Goal: Task Accomplishment & Management: Use online tool/utility

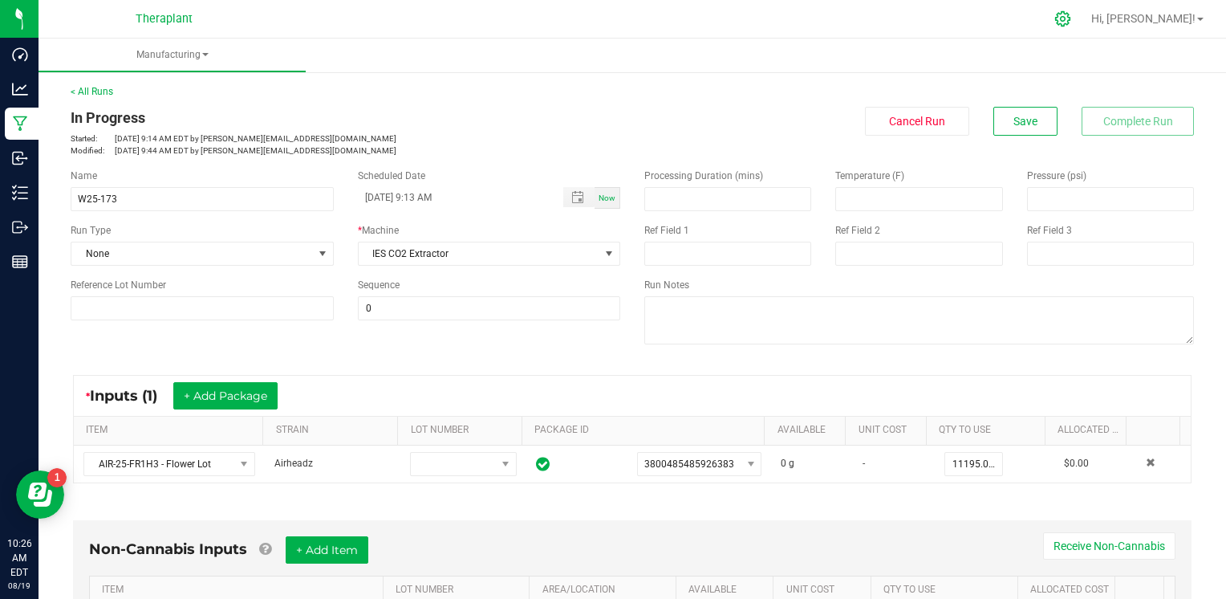
click at [1083, 6] on div at bounding box center [1063, 19] width 40 height 35
click at [1070, 17] on icon at bounding box center [1062, 18] width 15 height 15
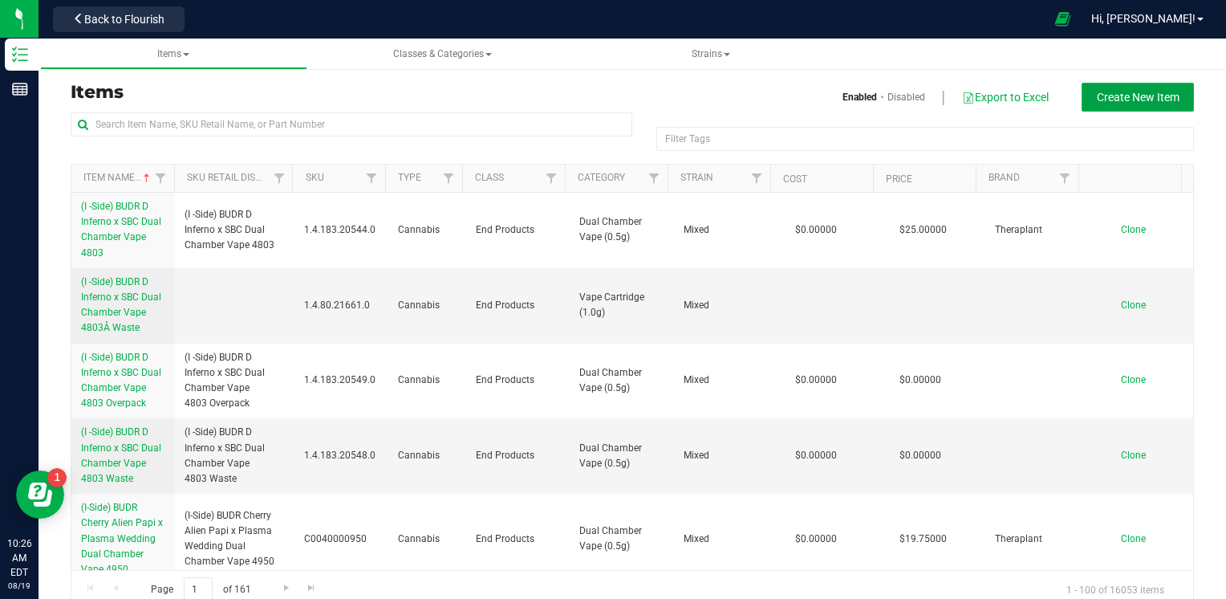
click at [1167, 97] on button "Create New Item" at bounding box center [1138, 97] width 112 height 29
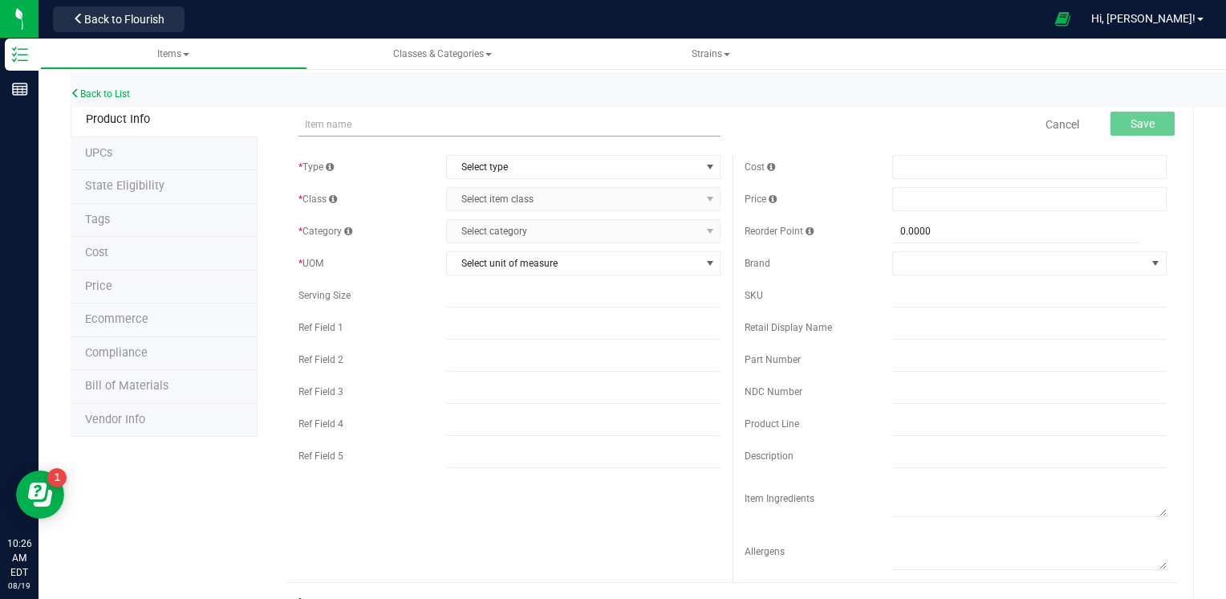
click at [473, 130] on input "text" at bounding box center [509, 124] width 422 height 24
type input "W25-173-BH"
click at [530, 161] on span "Select type" at bounding box center [573, 167] width 253 height 22
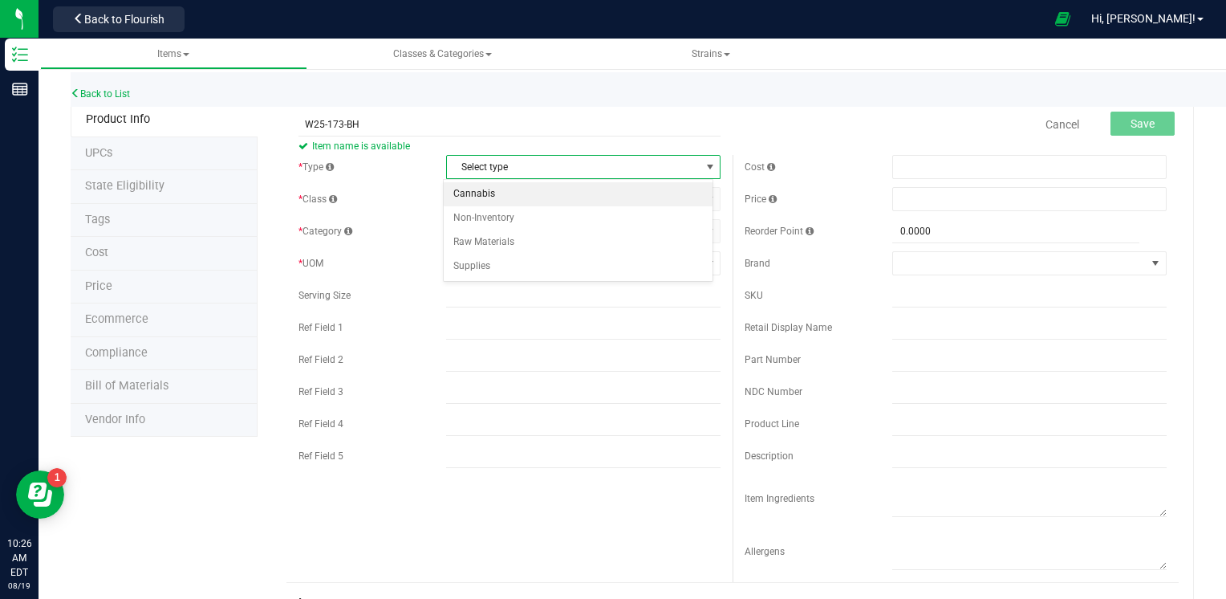
click at [506, 195] on li "Cannabis" at bounding box center [579, 194] width 270 height 24
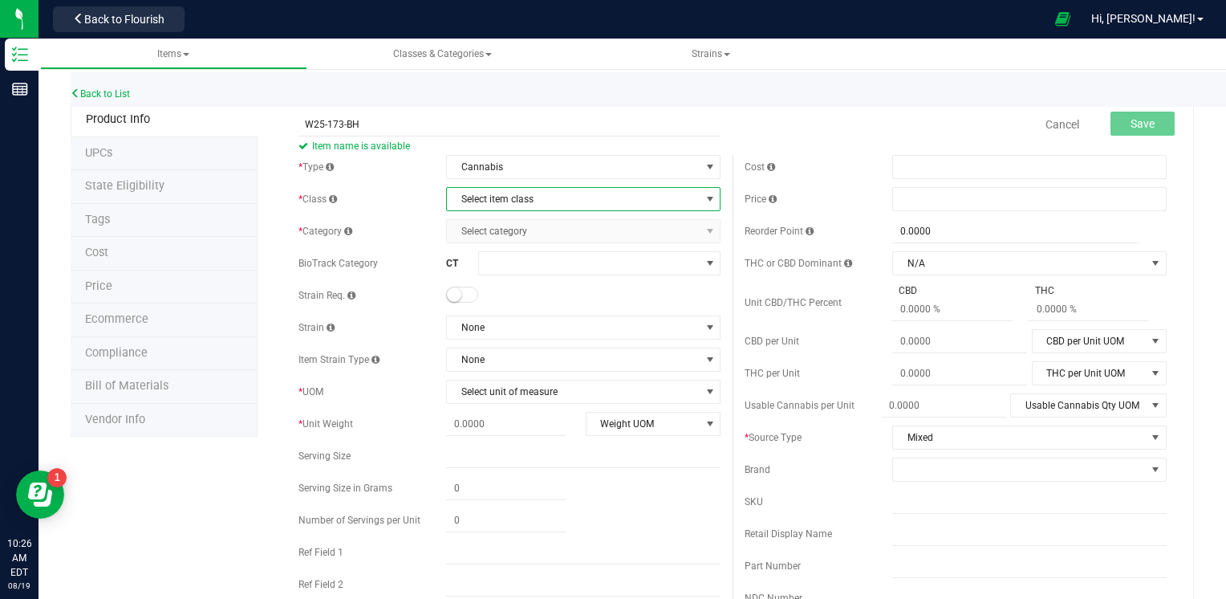
click at [544, 205] on span "Select item class" at bounding box center [573, 199] width 253 height 22
click at [534, 275] on li "Intermediate Products" at bounding box center [579, 274] width 270 height 24
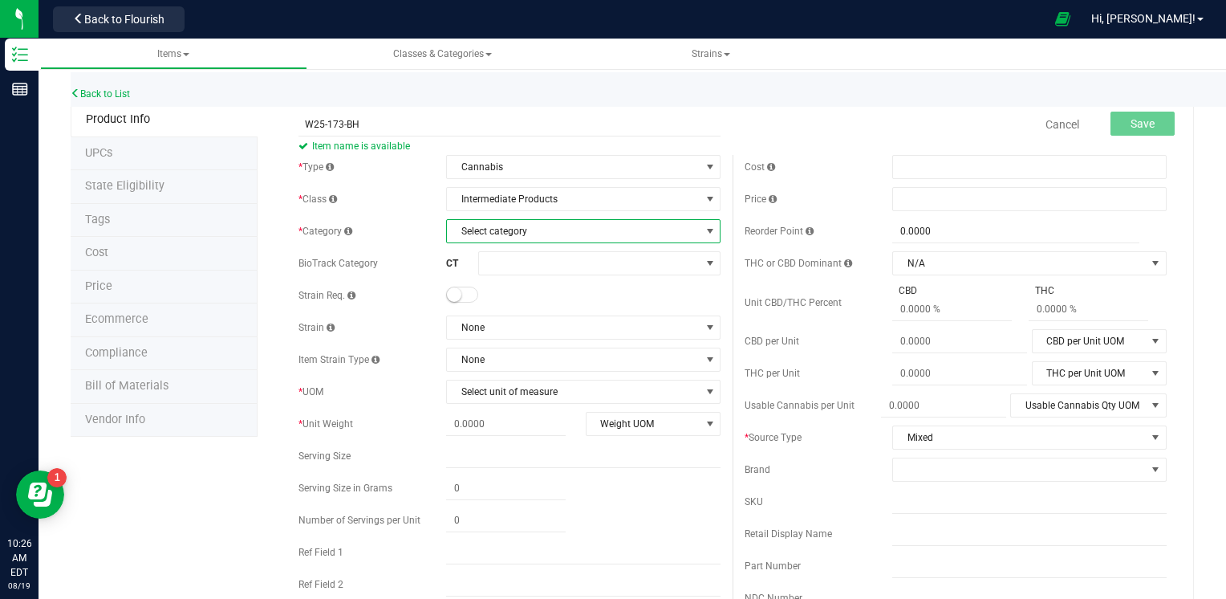
click at [590, 238] on span "Select category" at bounding box center [573, 231] width 253 height 22
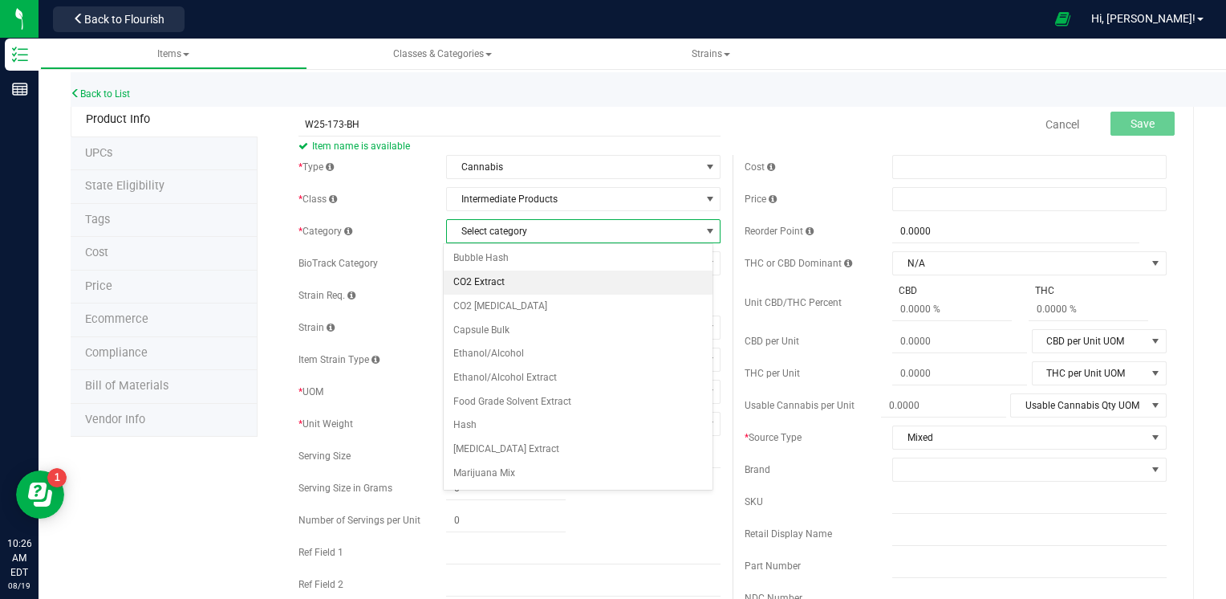
click at [518, 284] on li "CO2 Extract" at bounding box center [579, 282] width 270 height 24
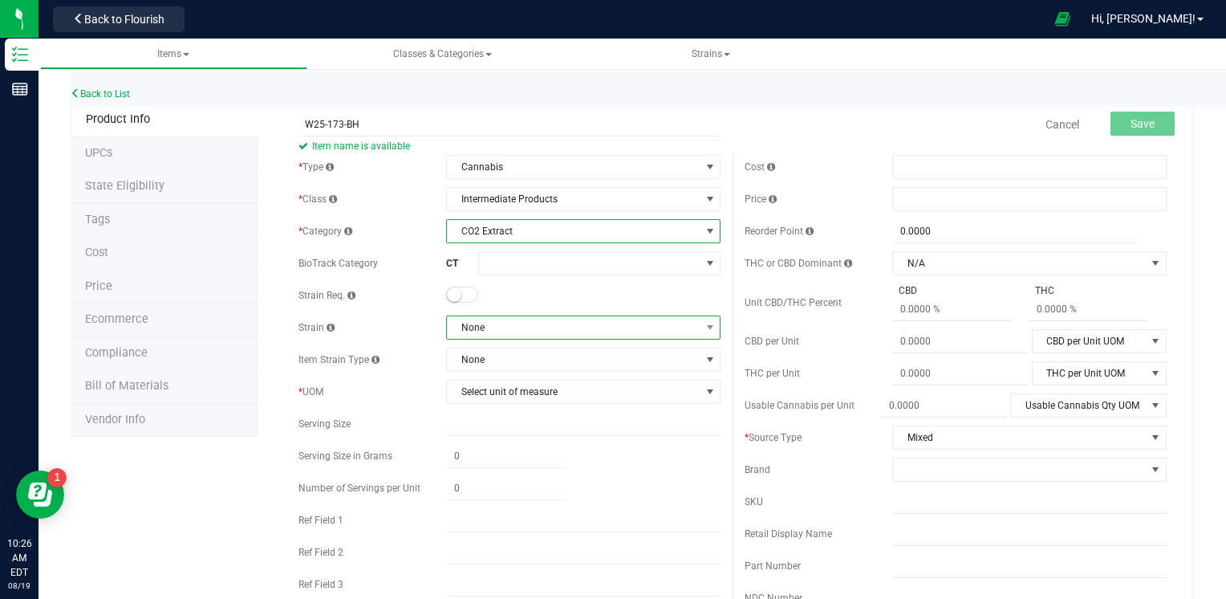
click at [561, 316] on span "None" at bounding box center [573, 327] width 253 height 22
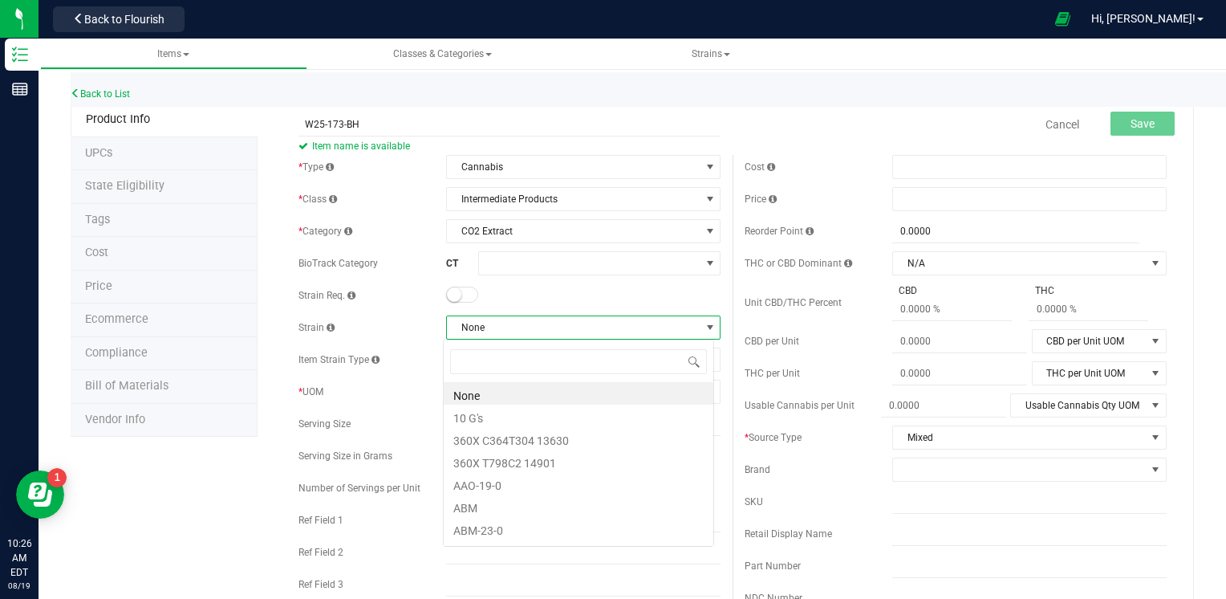
scroll to position [23, 270]
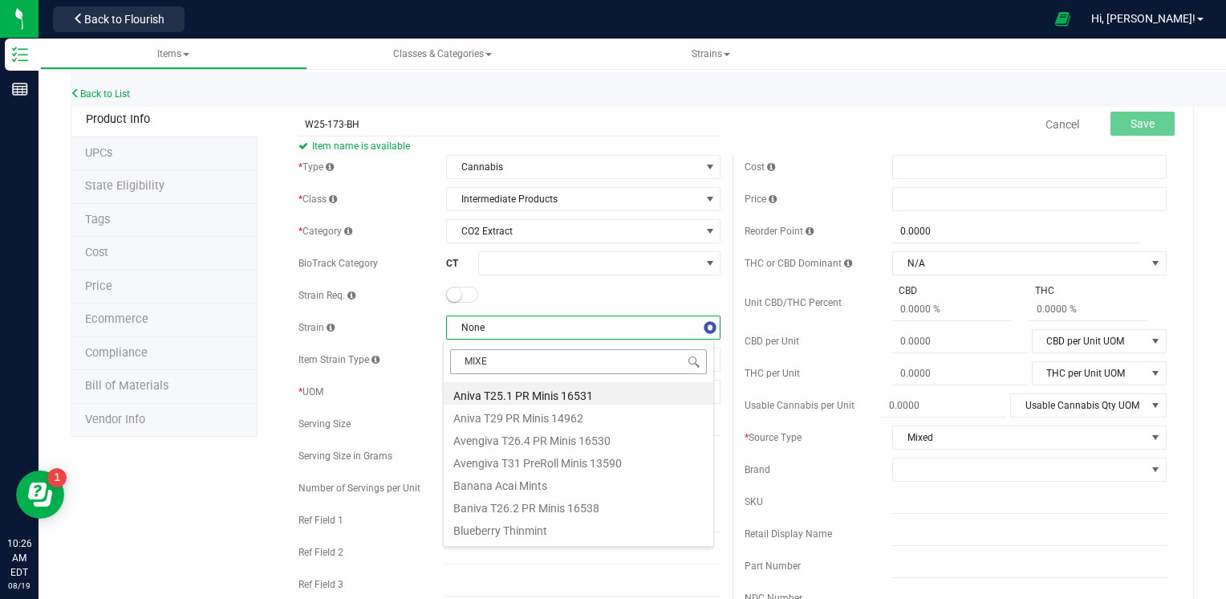
type input "MIXED"
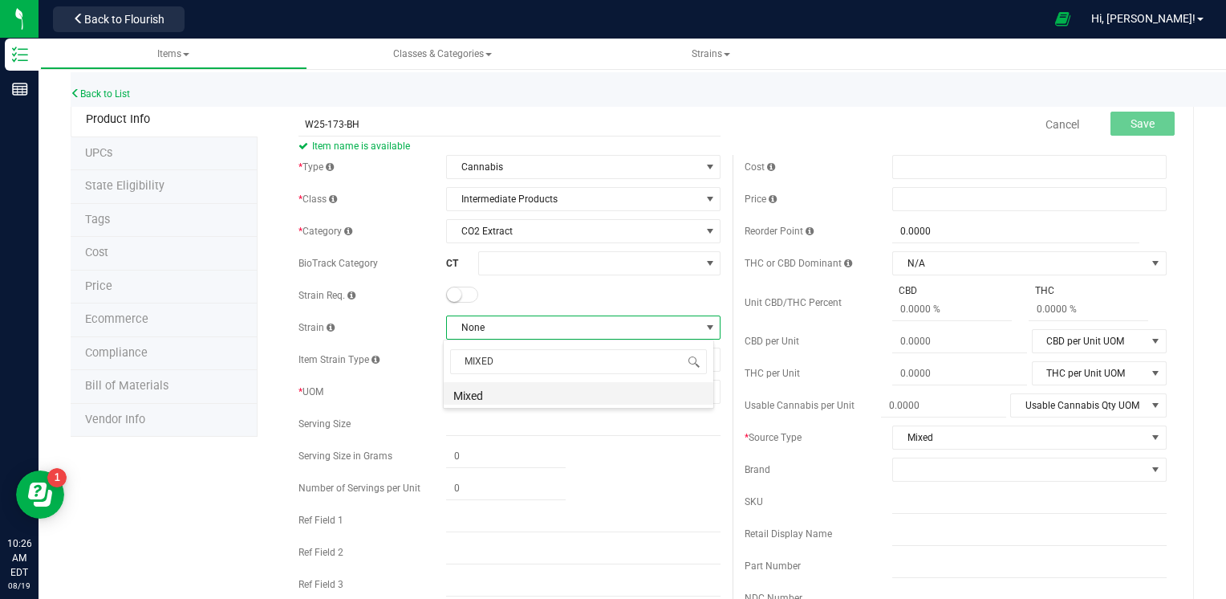
click at [500, 396] on li "Mixed" at bounding box center [579, 393] width 270 height 22
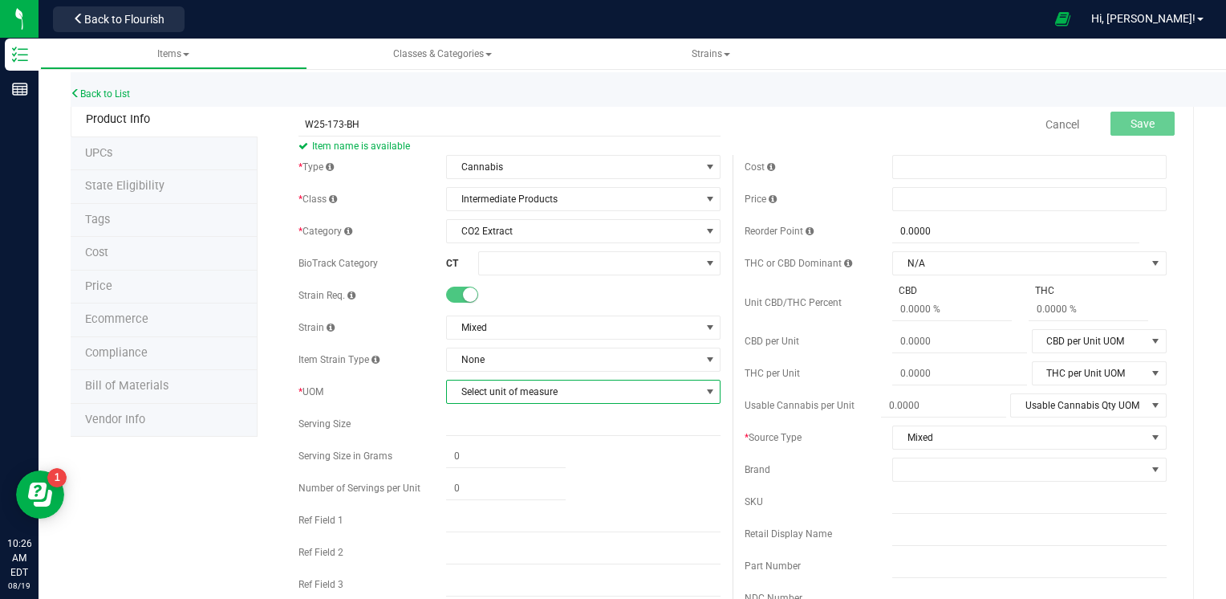
click at [591, 384] on span "Select unit of measure" at bounding box center [573, 391] width 253 height 22
click at [511, 175] on li "Gram" at bounding box center [579, 172] width 270 height 24
click at [733, 127] on div "Cancel Save" at bounding box center [956, 124] width 446 height 40
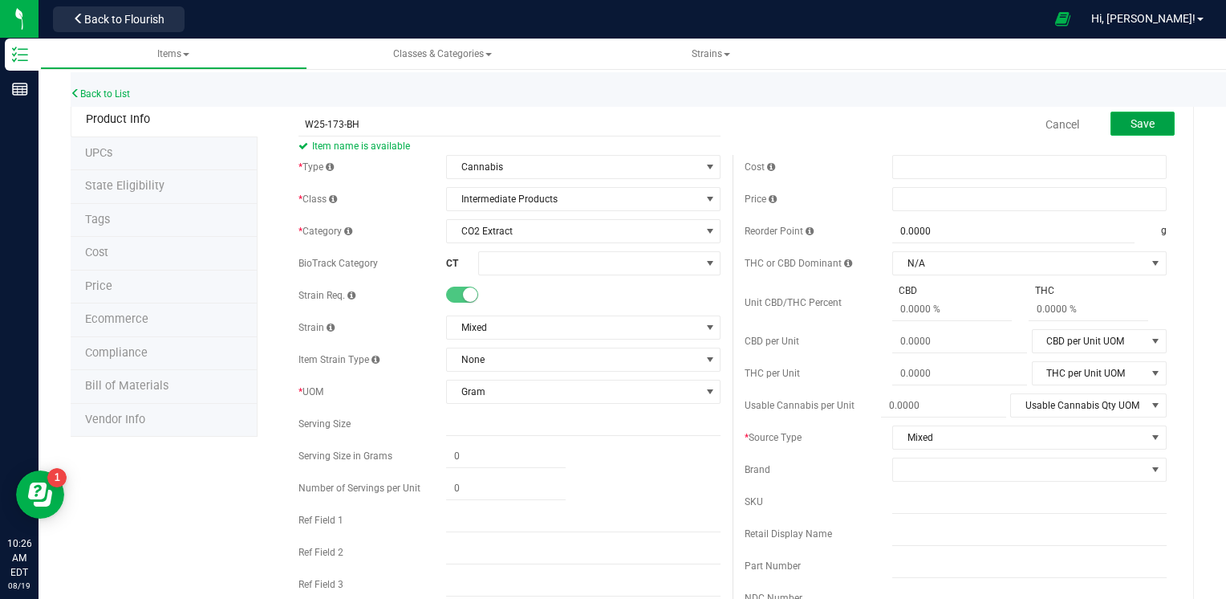
click at [1147, 123] on button "Save" at bounding box center [1143, 124] width 64 height 24
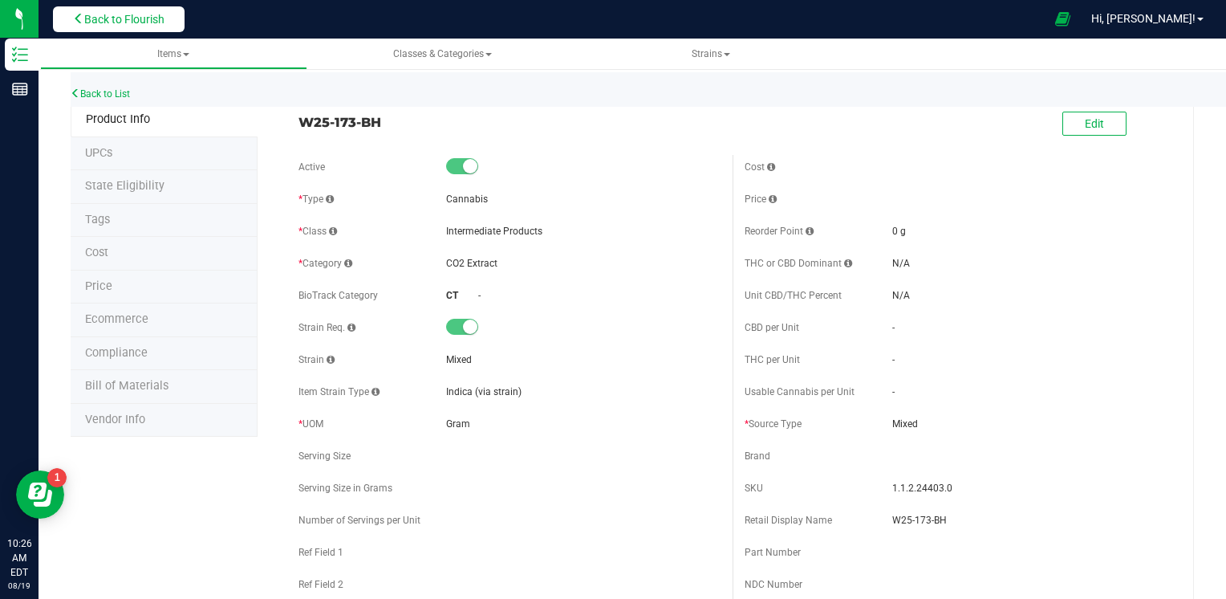
click at [174, 19] on button "Back to Flourish" at bounding box center [119, 19] width 132 height 26
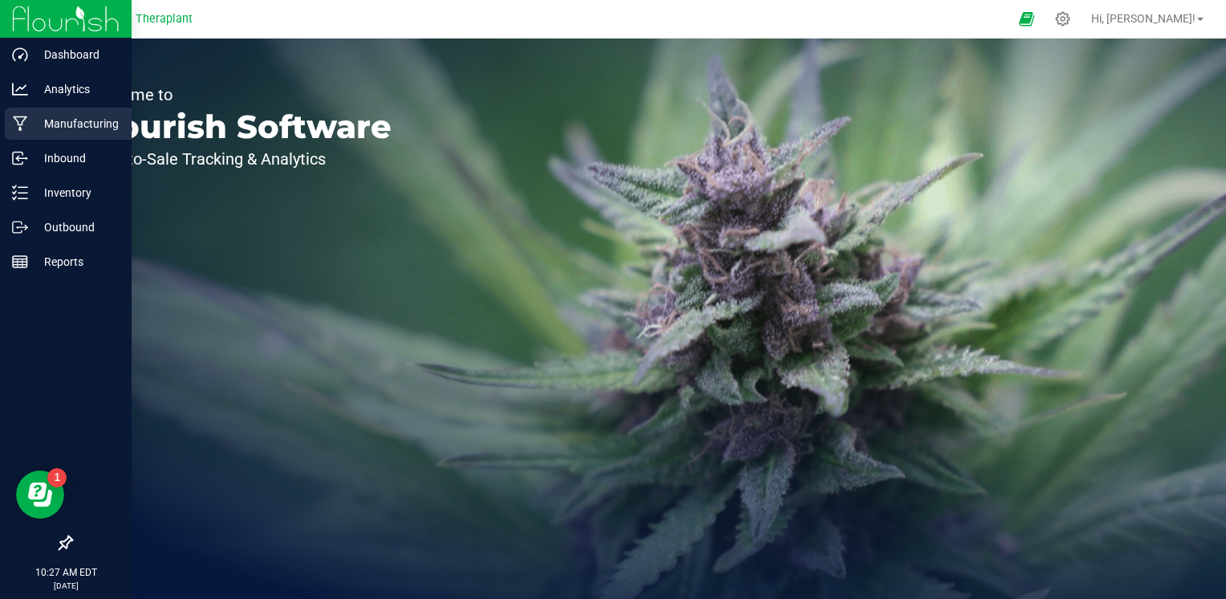
click at [83, 120] on p "Manufacturing" at bounding box center [76, 123] width 96 height 19
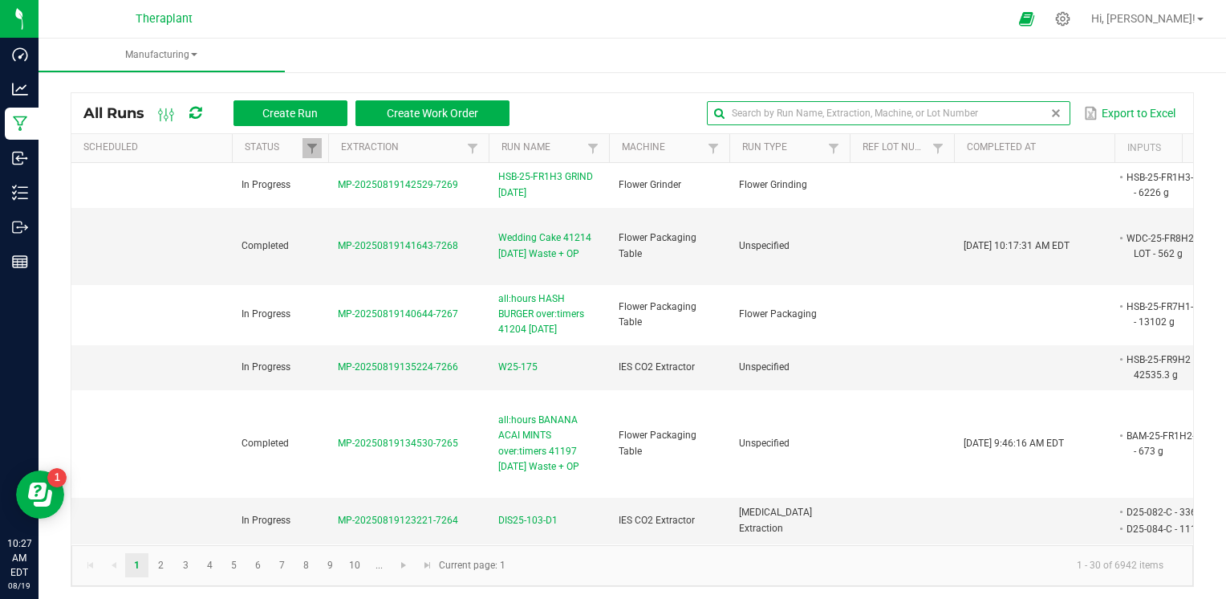
click at [1046, 112] on global-search-input-ngx at bounding box center [888, 113] width 363 height 11
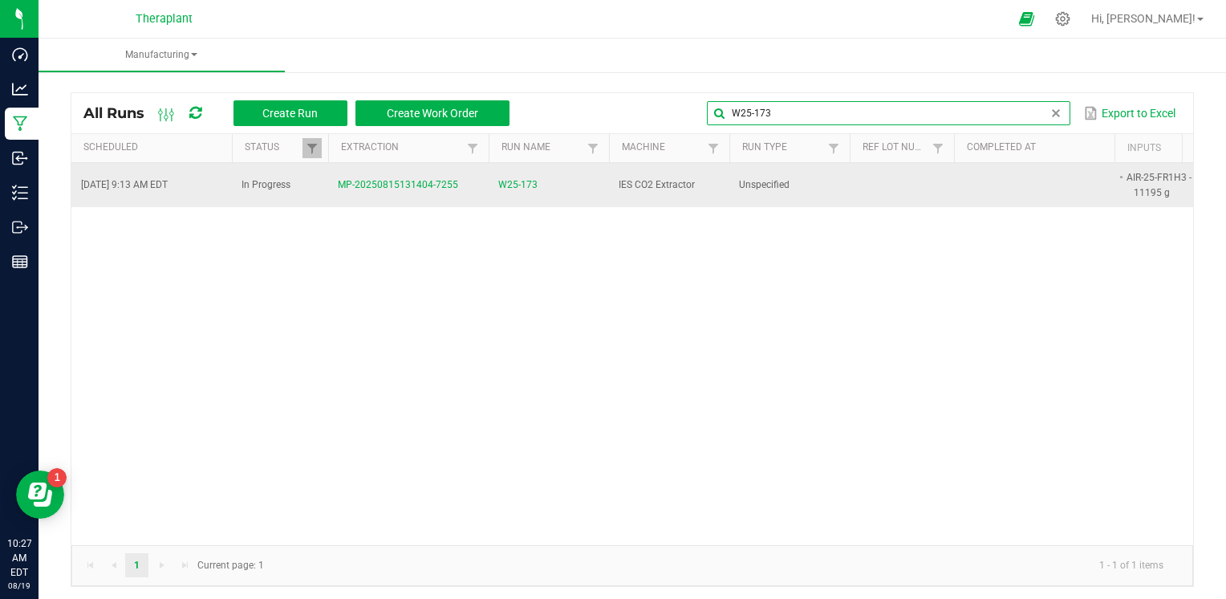
type input "W25-173"
click at [525, 181] on span "W25-173" at bounding box center [517, 184] width 39 height 15
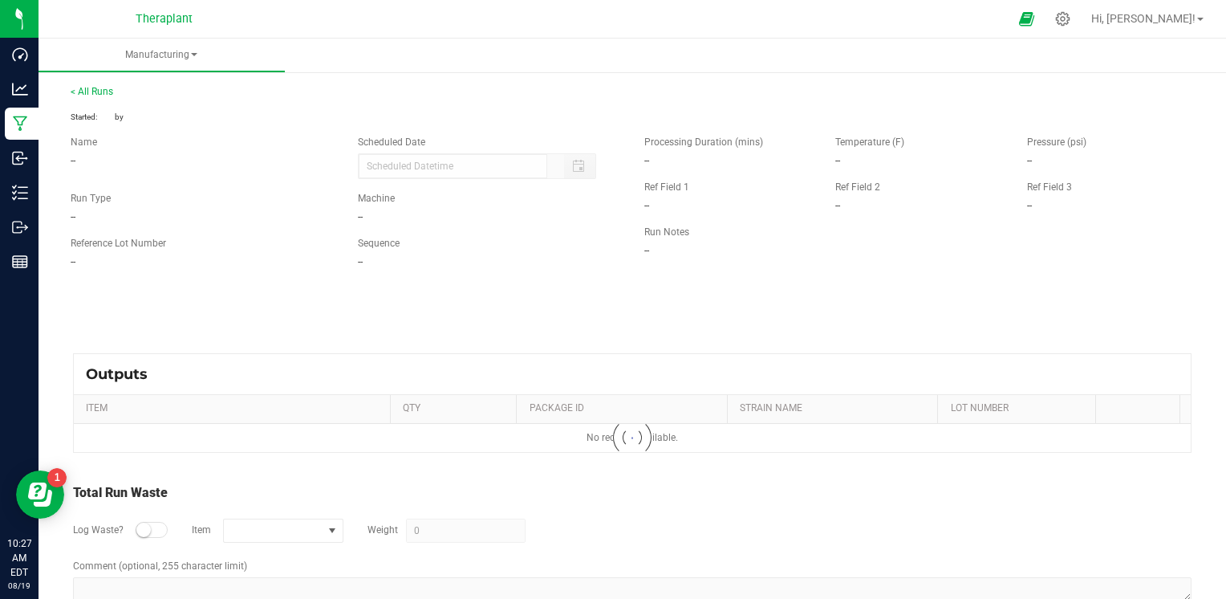
type input "[DATE] 9:13 AM"
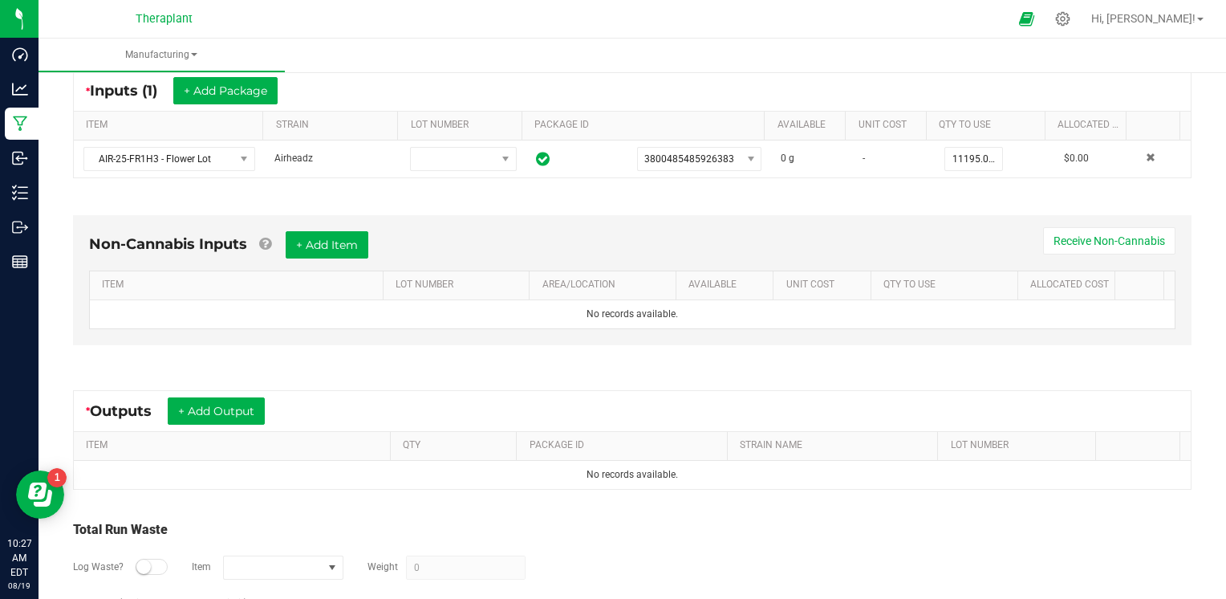
scroll to position [321, 0]
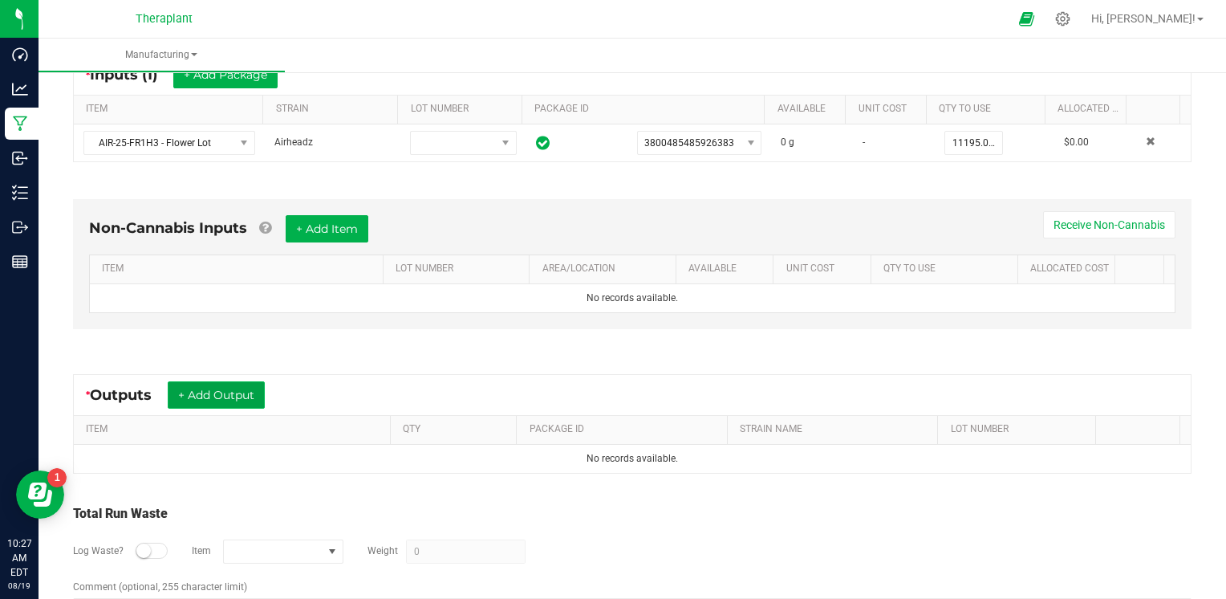
click at [262, 391] on button "+ Add Output" at bounding box center [216, 394] width 97 height 27
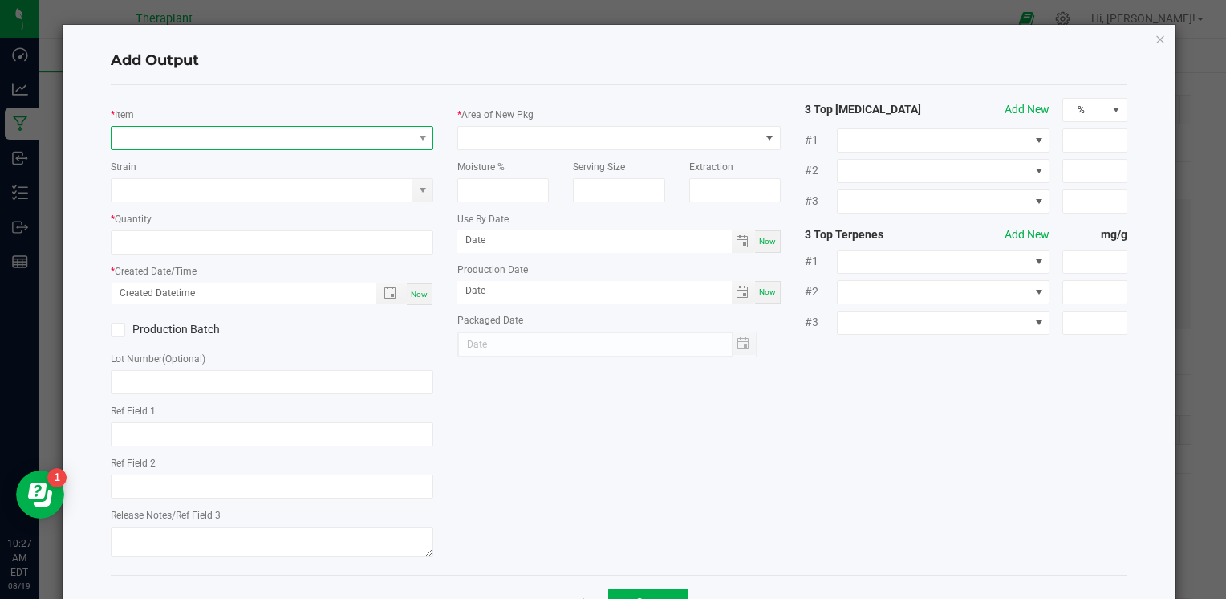
click at [246, 145] on span "NO DATA FOUND" at bounding box center [262, 138] width 301 height 22
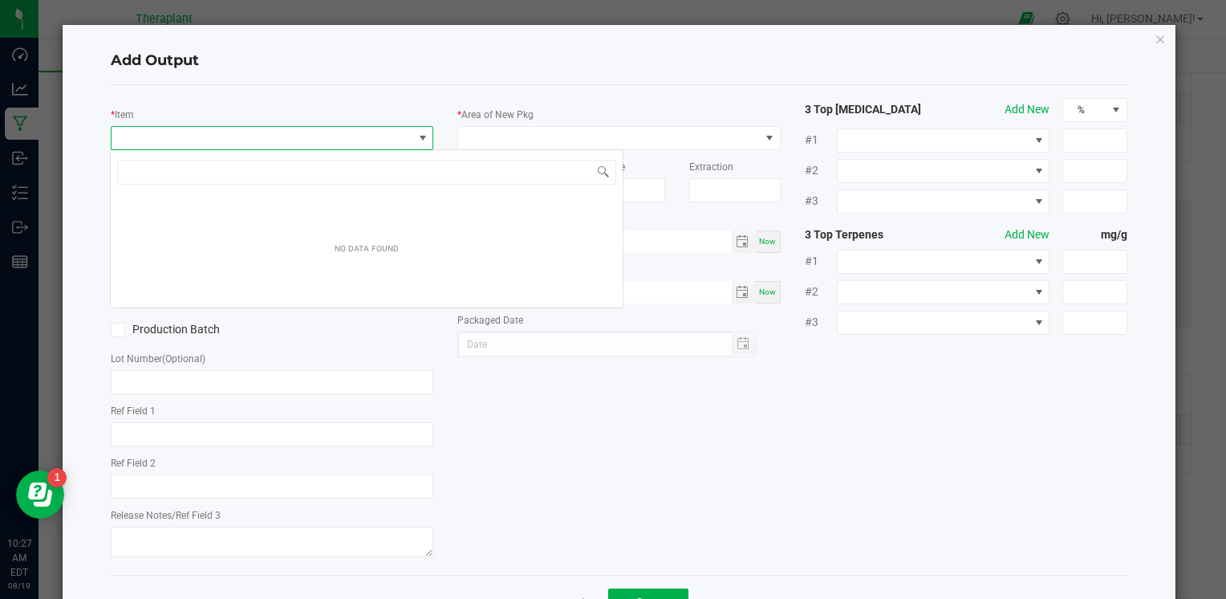
scroll to position [23, 319]
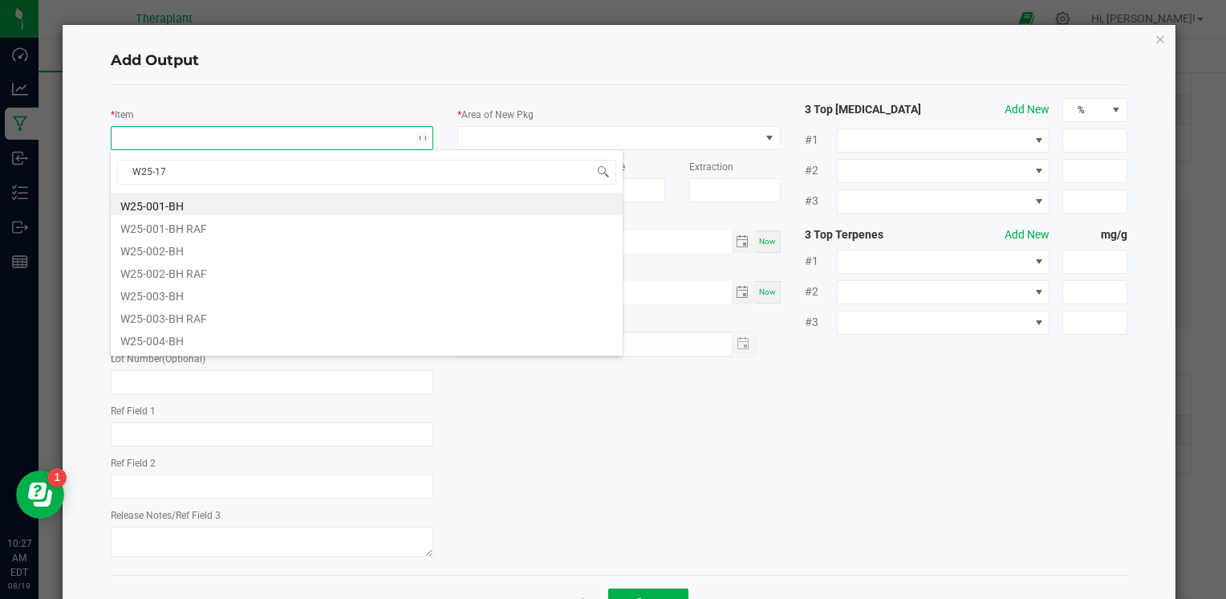
type input "W25-173"
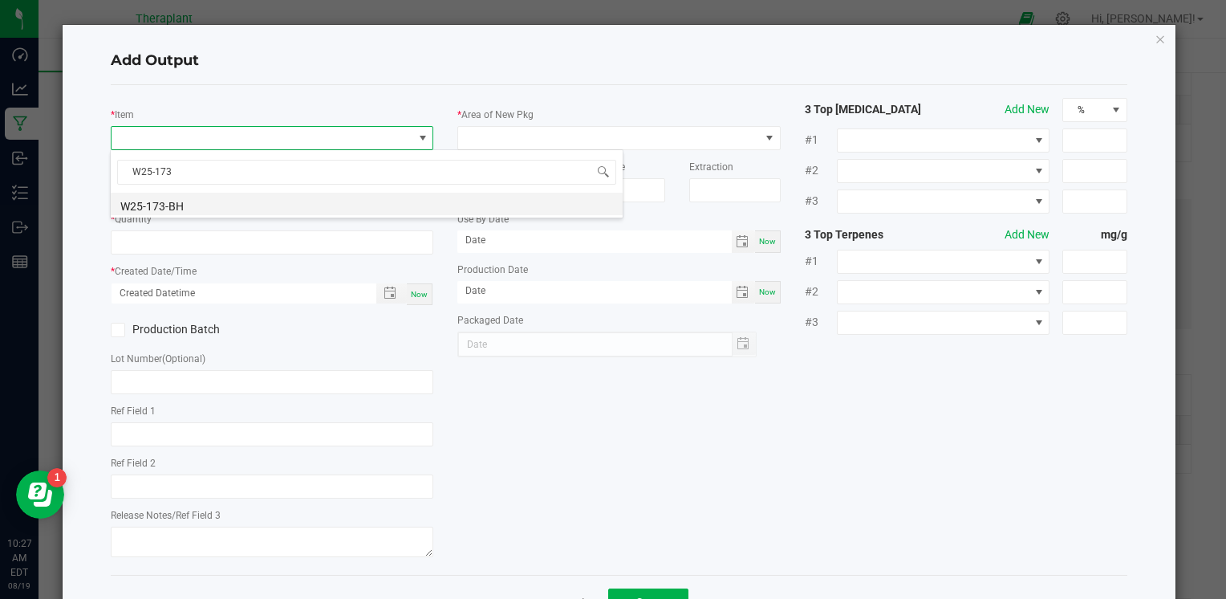
click at [183, 197] on li "W25-173-BH" at bounding box center [367, 204] width 512 height 22
type input "0.0000 g"
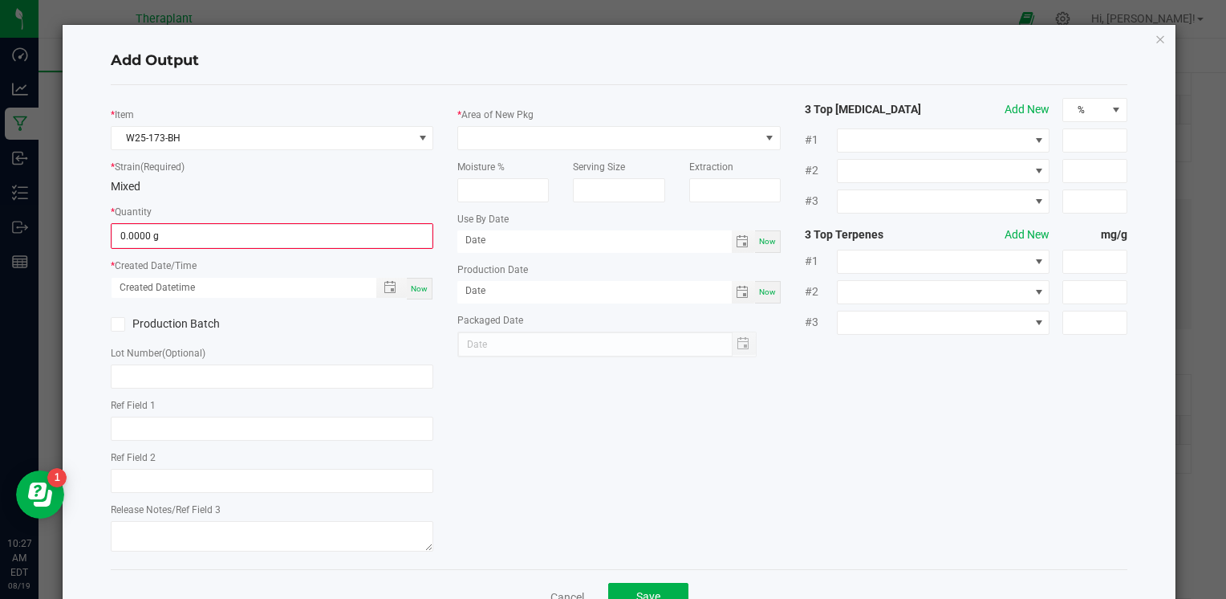
click at [426, 289] on div "Now" at bounding box center [420, 289] width 26 height 22
type input "[DATE] 10:27 AM"
type input "[DATE]"
click at [676, 145] on span at bounding box center [608, 138] width 301 height 22
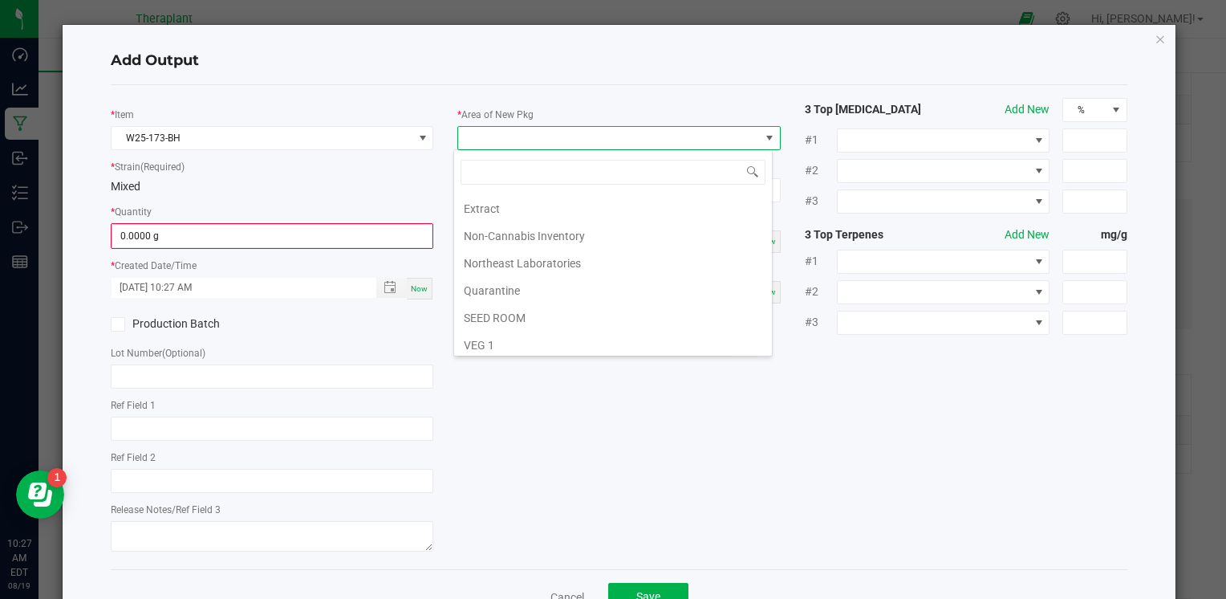
scroll to position [241, 0]
click at [518, 335] on li "Vault 2" at bounding box center [613, 347] width 318 height 27
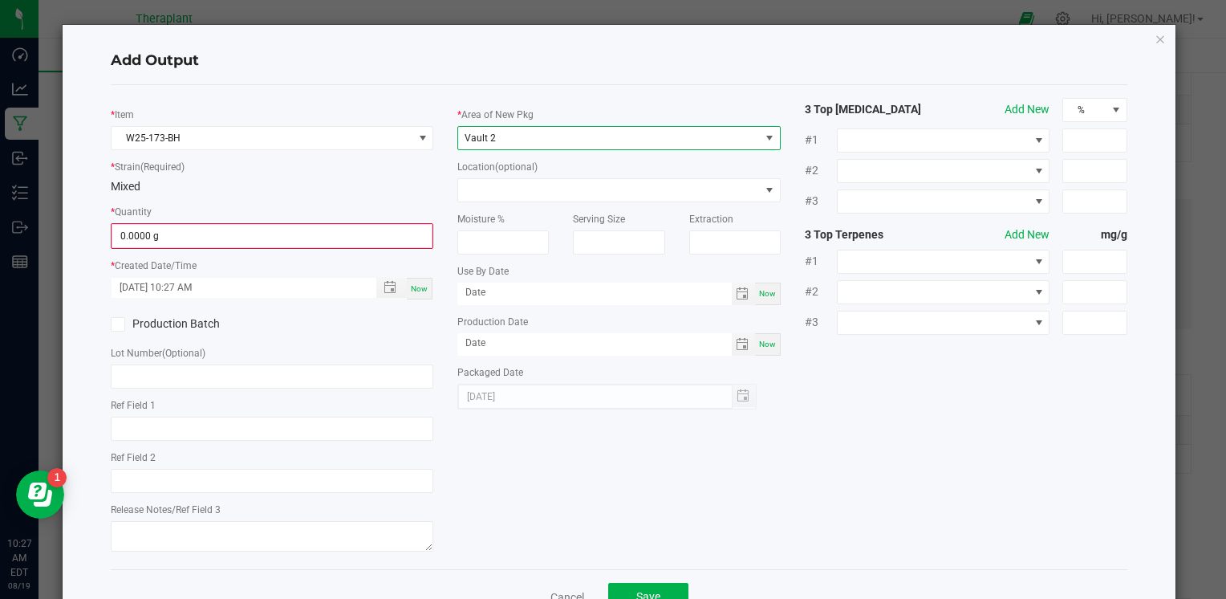
click at [411, 290] on span "Now" at bounding box center [419, 288] width 17 height 9
click at [138, 241] on input "0" at bounding box center [271, 236] width 319 height 22
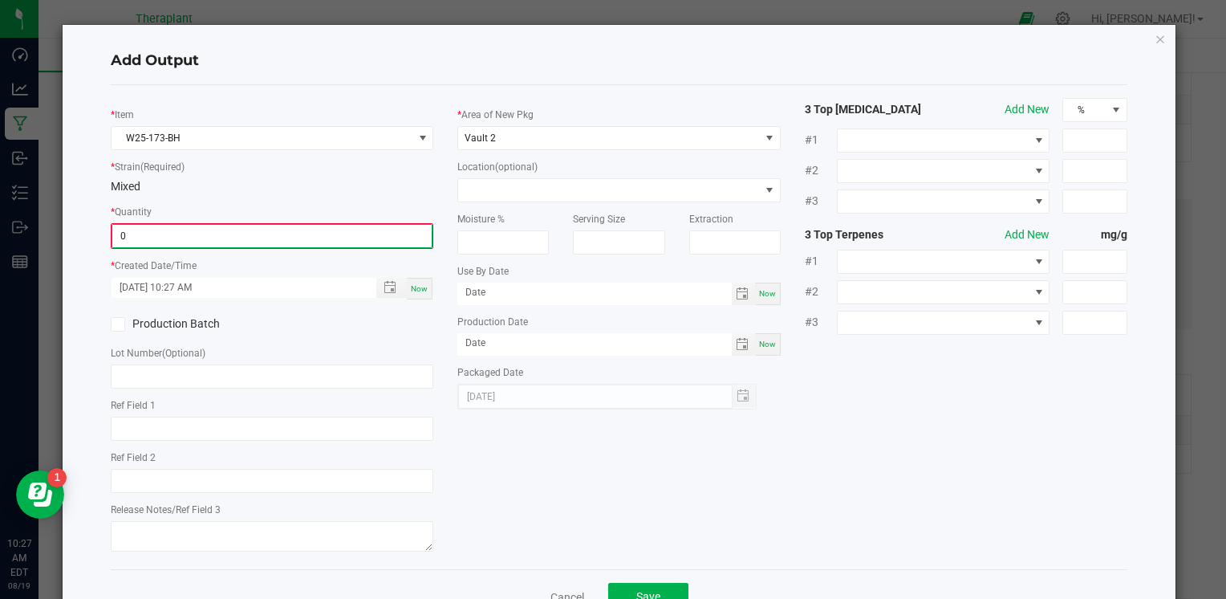
click at [399, 234] on input "0" at bounding box center [271, 236] width 319 height 22
type input "385.0000 g"
click at [616, 530] on div "* Item W25-173-BH * Strain (Required) Mixed * Quantity 385.0000 g * Created Dat…" at bounding box center [619, 326] width 1041 height 457
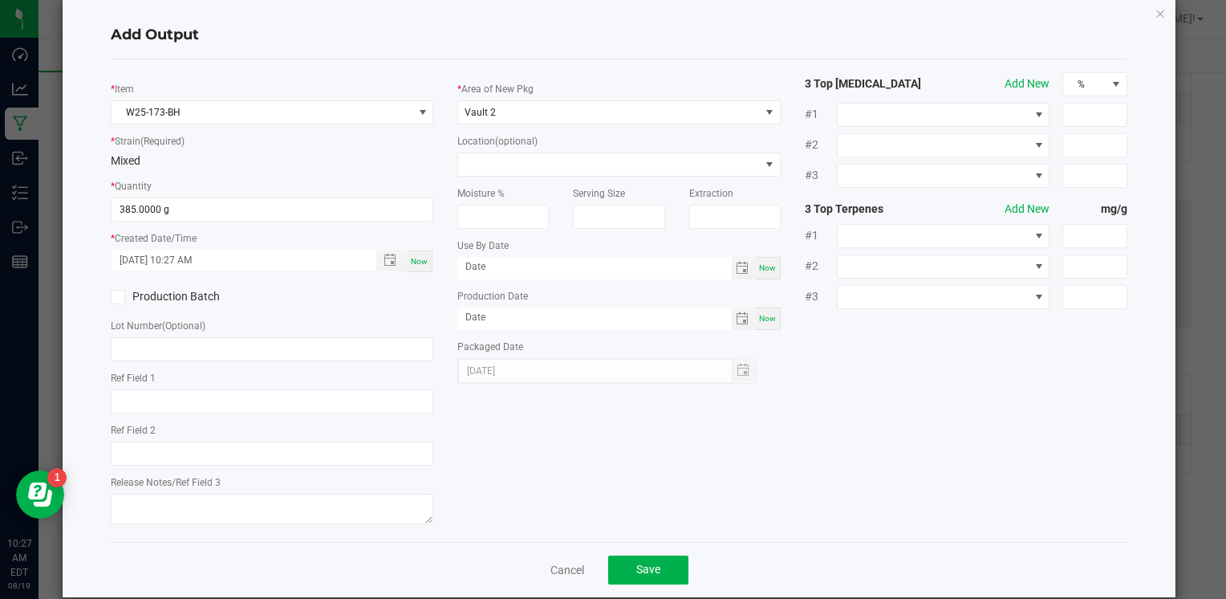
scroll to position [49, 0]
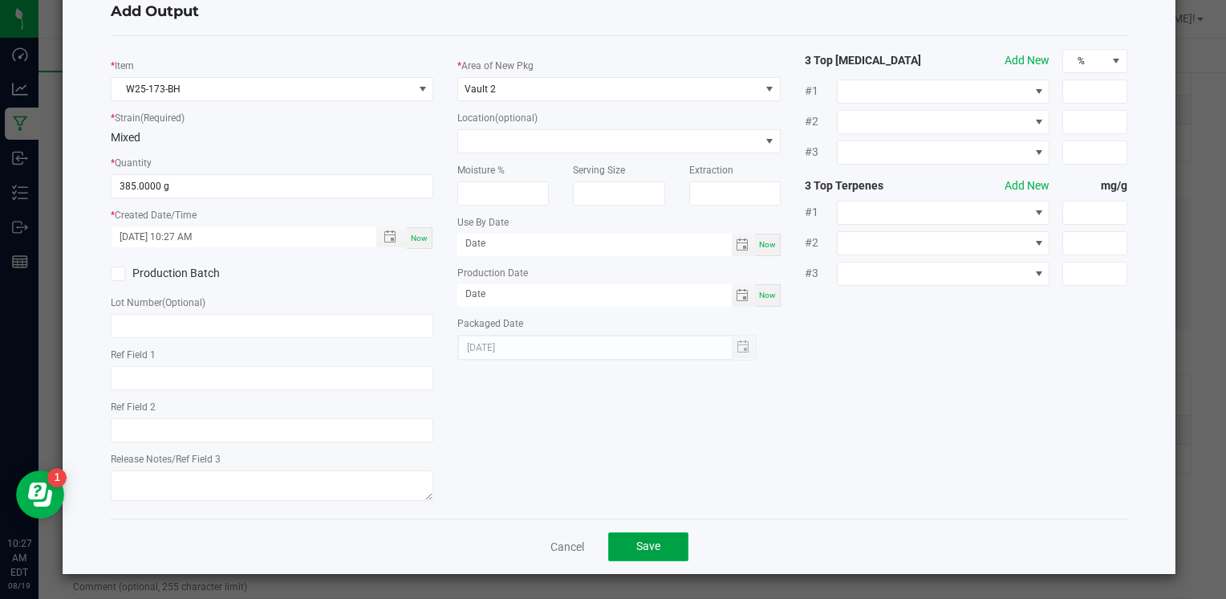
click at [660, 542] on button "Save" at bounding box center [648, 546] width 80 height 29
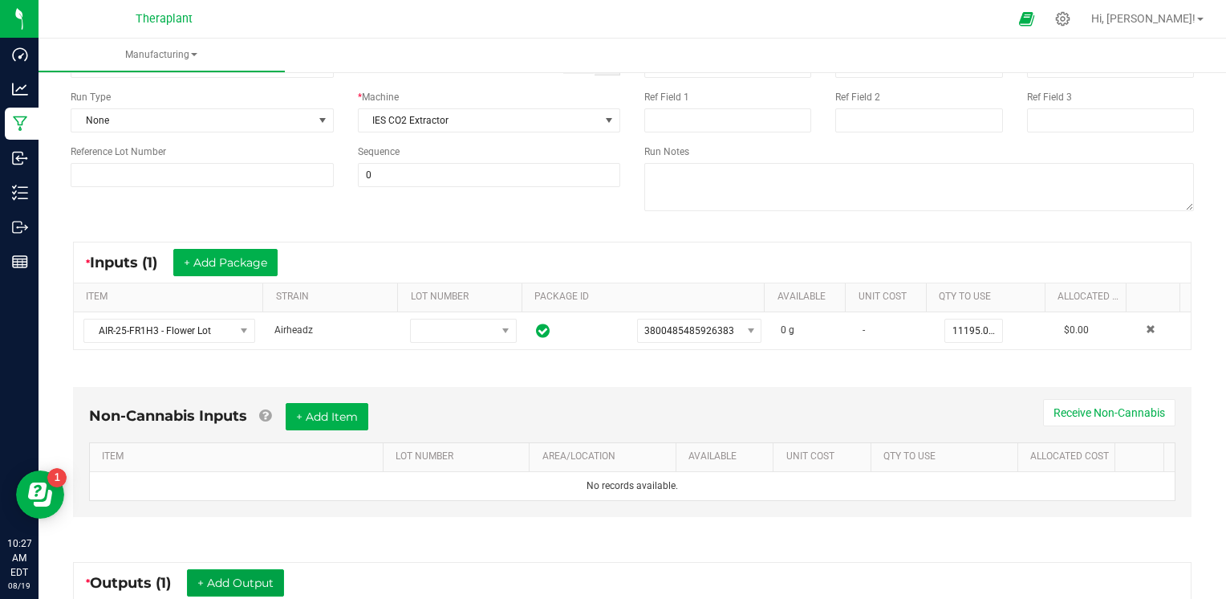
scroll to position [0, 0]
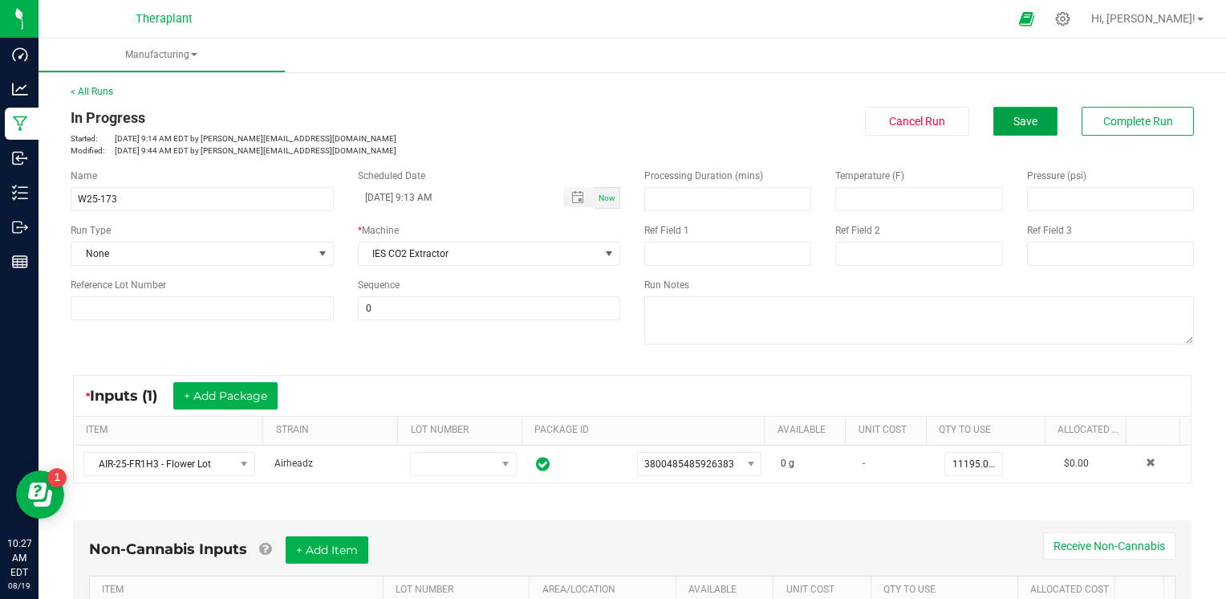
click at [1033, 112] on button "Save" at bounding box center [1025, 121] width 64 height 29
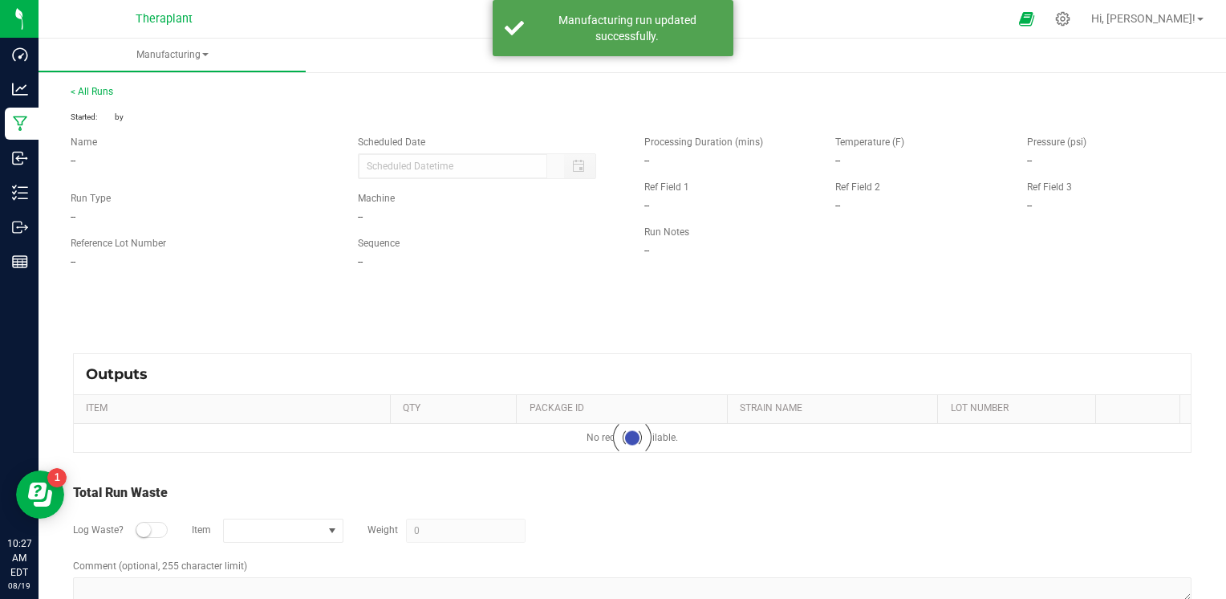
type input "[DATE] 9:13 AM"
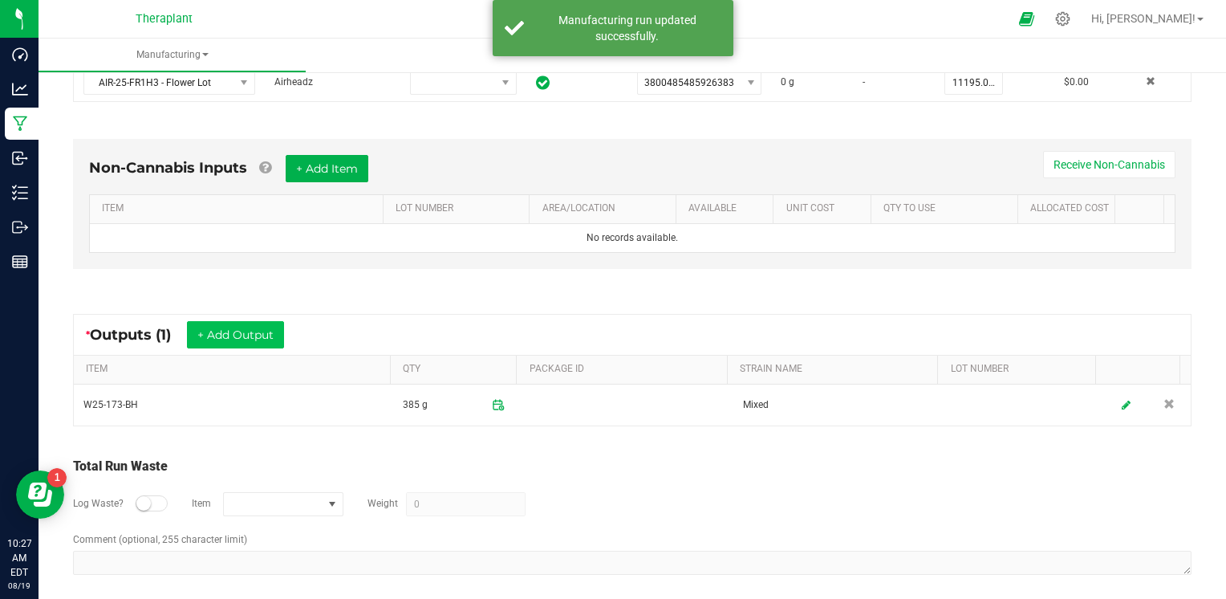
scroll to position [388, 0]
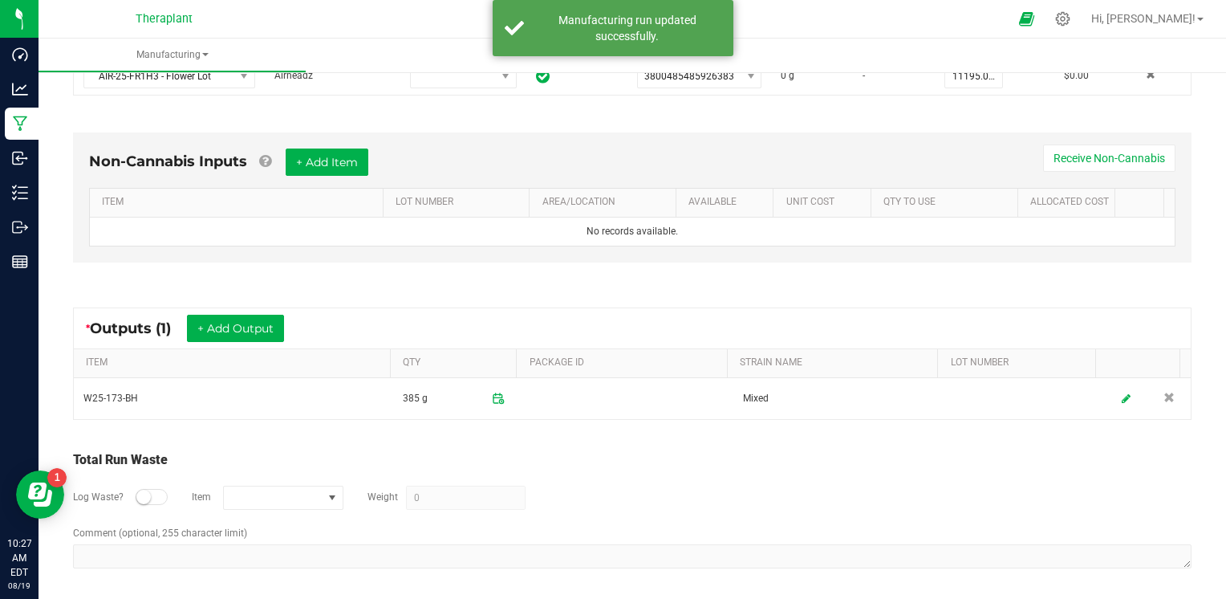
click at [146, 493] on small at bounding box center [143, 496] width 14 height 14
click at [261, 493] on span "NO DATA FOUND" at bounding box center [273, 497] width 99 height 22
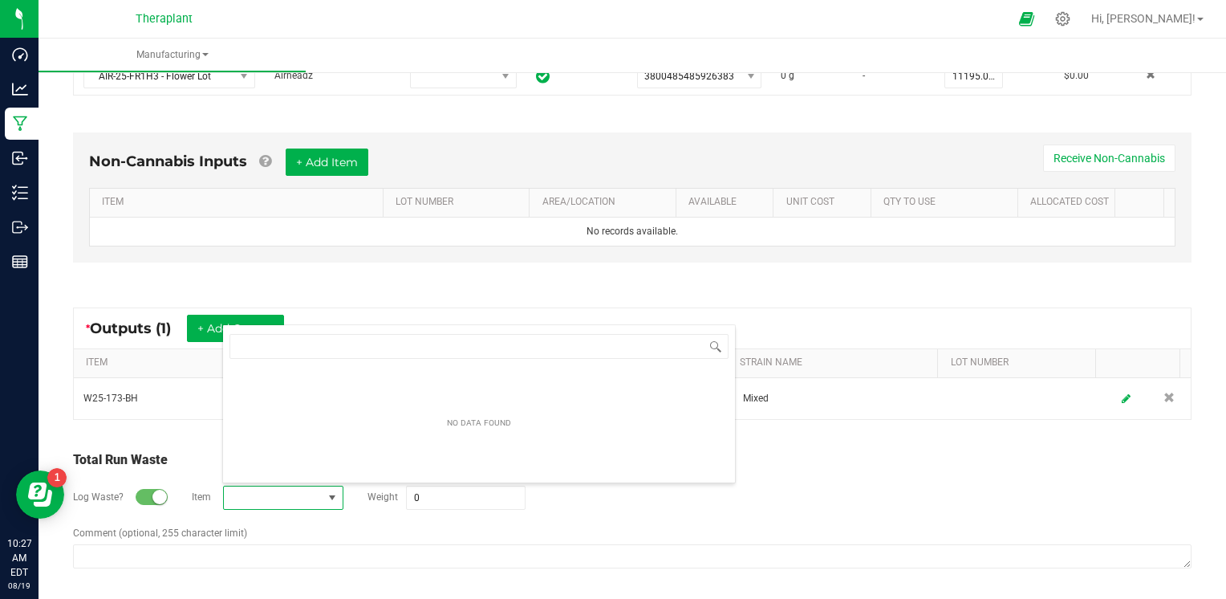
scroll to position [0, 0]
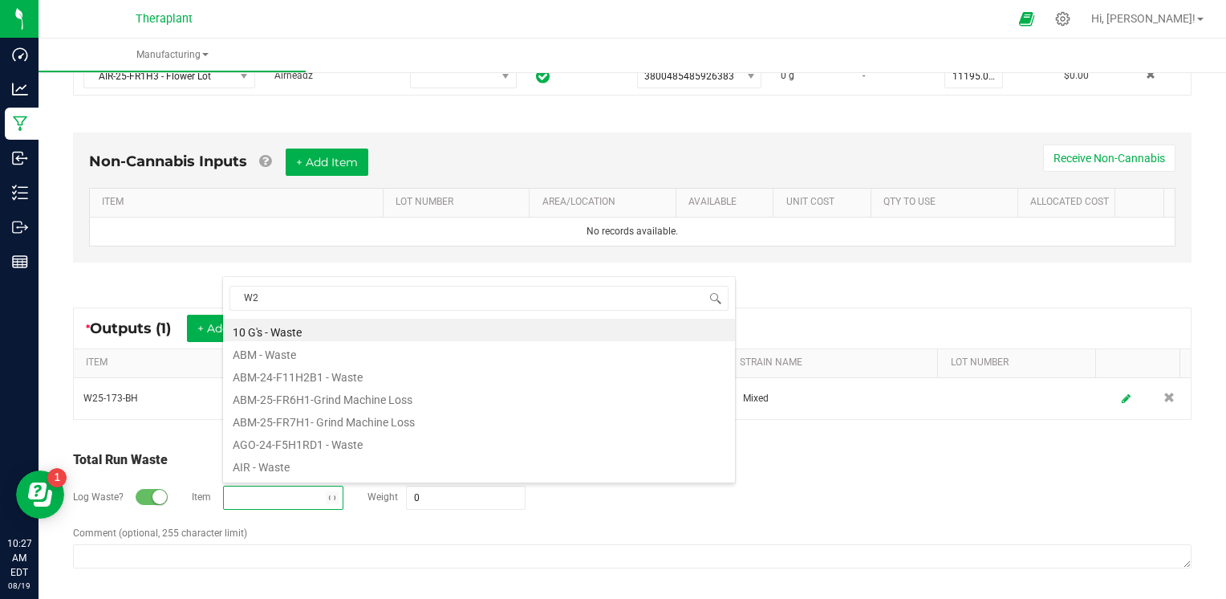
type input "W25"
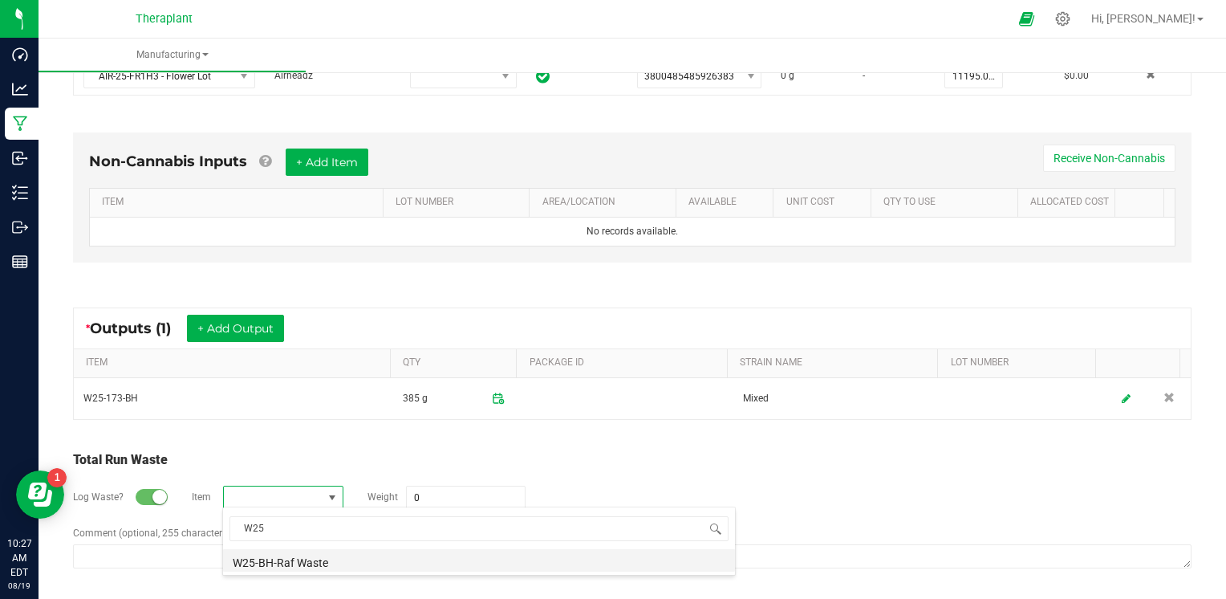
click at [327, 566] on li "W25-BH-Raf Waste" at bounding box center [479, 560] width 512 height 22
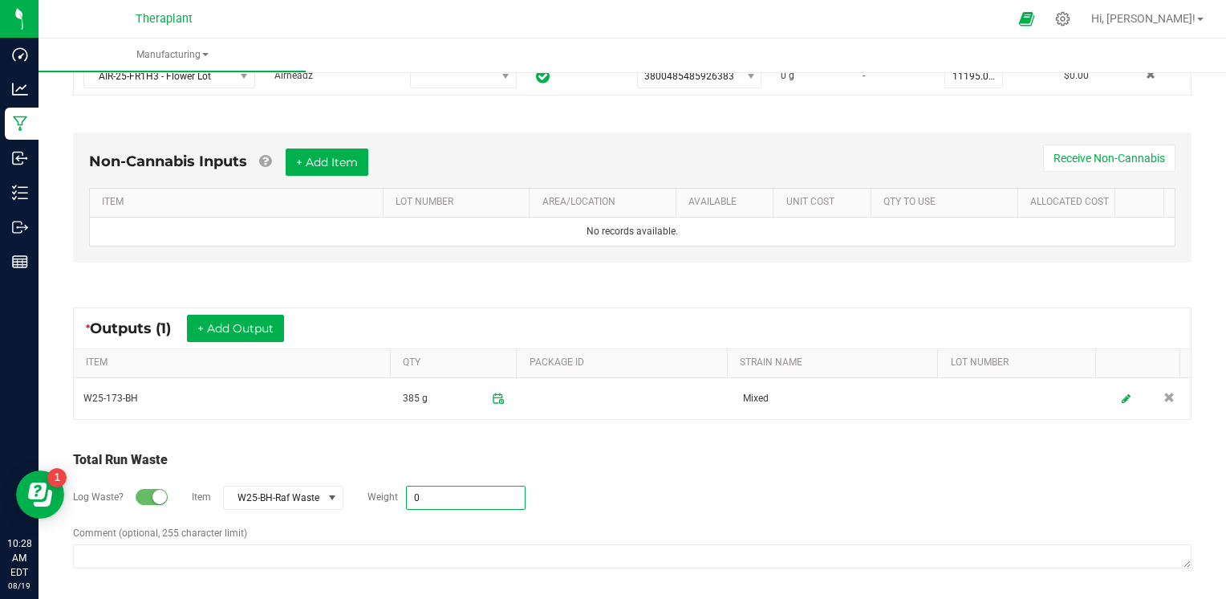
click at [445, 500] on input "0" at bounding box center [466, 497] width 118 height 22
type input "29212 g"
click at [587, 489] on div "Log Waste? Item W25-BH-Raf Waste Weight 29212 g" at bounding box center [632, 497] width 1119 height 56
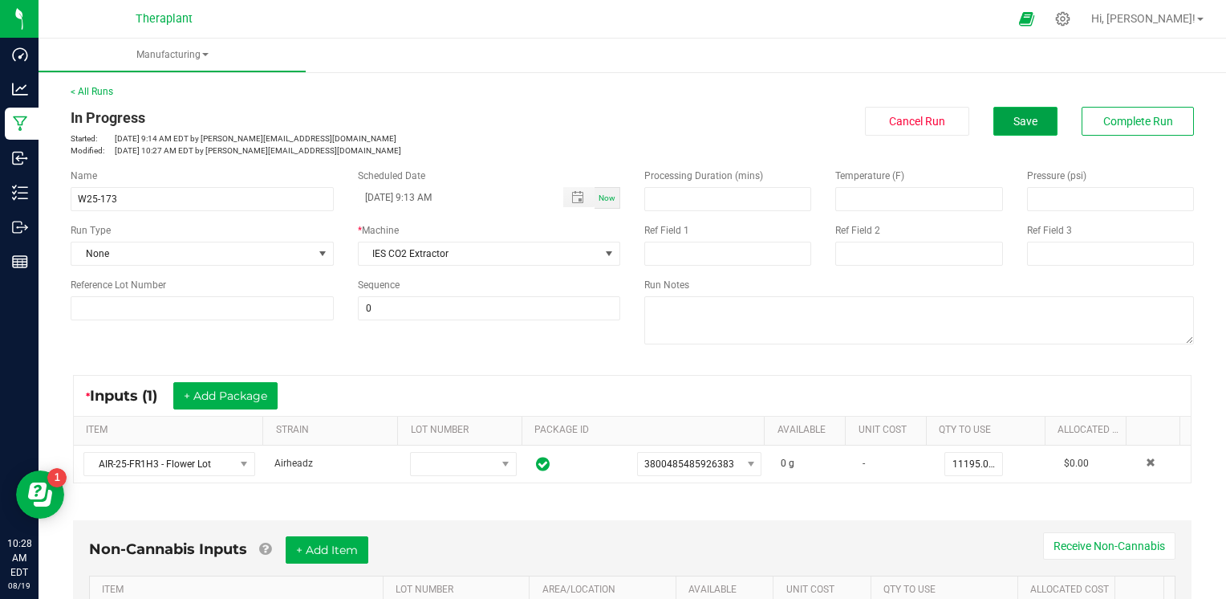
click at [1014, 134] on button "Save" at bounding box center [1025, 121] width 64 height 29
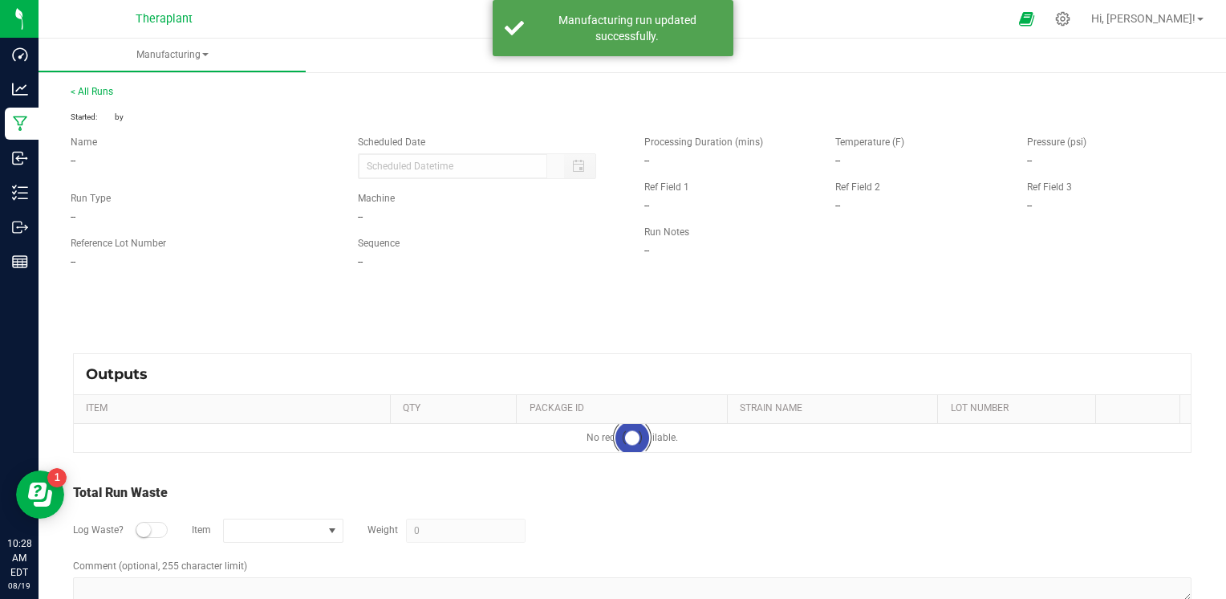
type input "[DATE] 9:13 AM"
type input "29212 g"
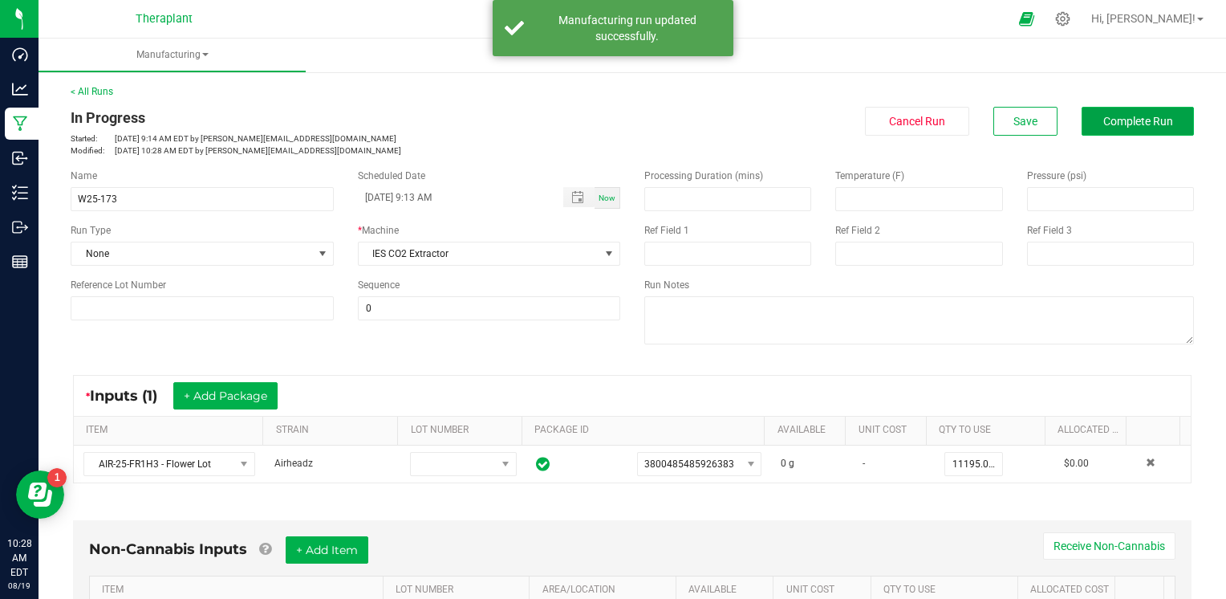
click at [1152, 130] on button "Complete Run" at bounding box center [1138, 121] width 112 height 29
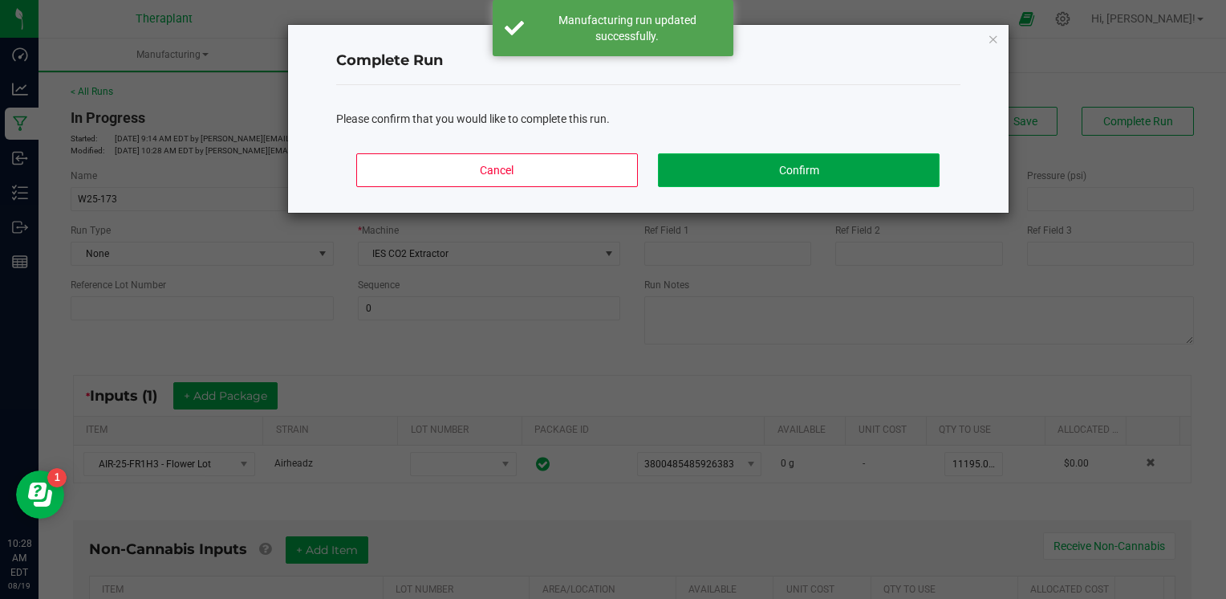
click at [779, 169] on button "Confirm" at bounding box center [798, 170] width 281 height 34
